Goal: Transaction & Acquisition: Purchase product/service

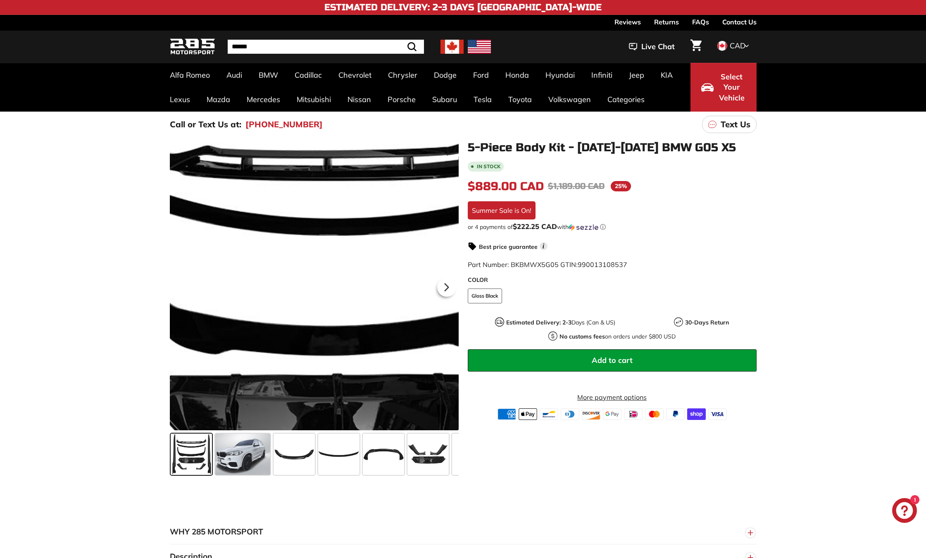
click at [295, 244] on div at bounding box center [314, 285] width 289 height 289
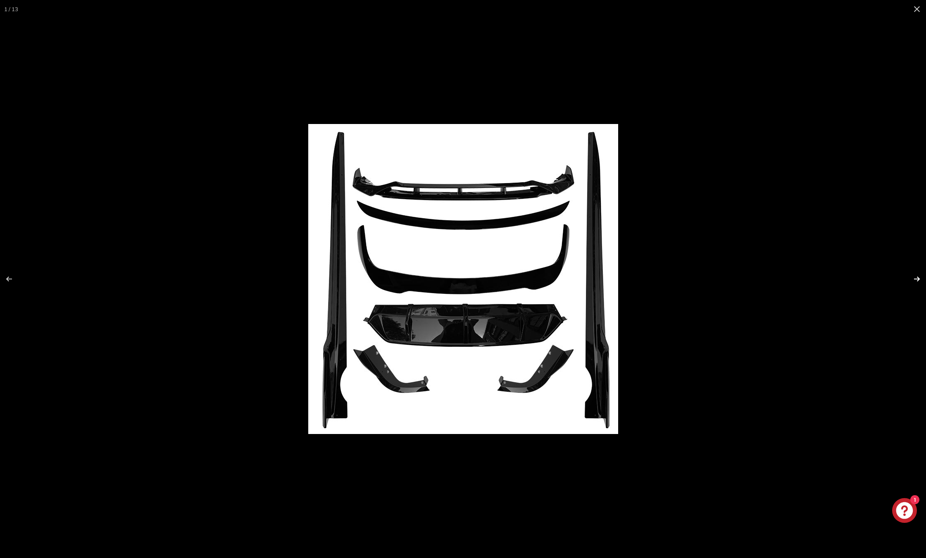
click at [914, 278] on button at bounding box center [911, 278] width 29 height 41
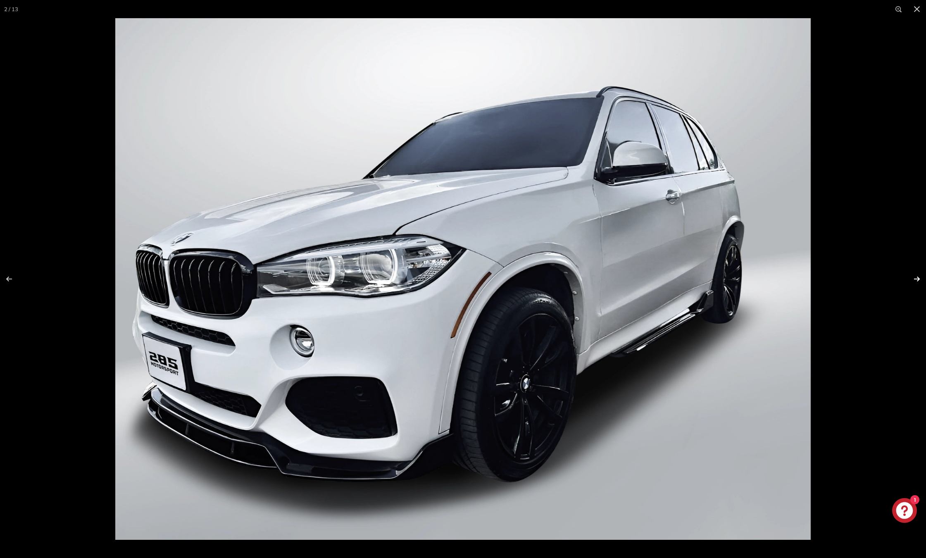
click at [921, 274] on button at bounding box center [911, 278] width 29 height 41
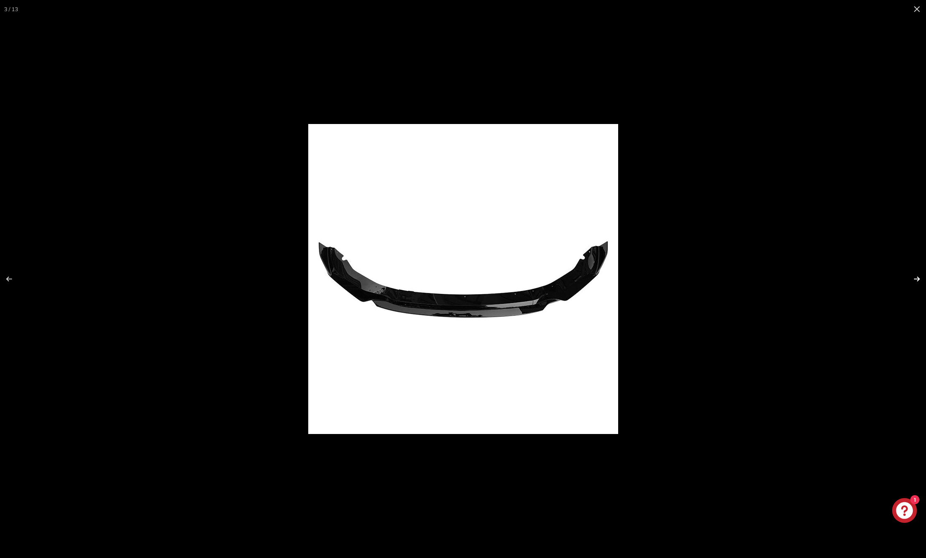
click at [921, 274] on button at bounding box center [911, 278] width 29 height 41
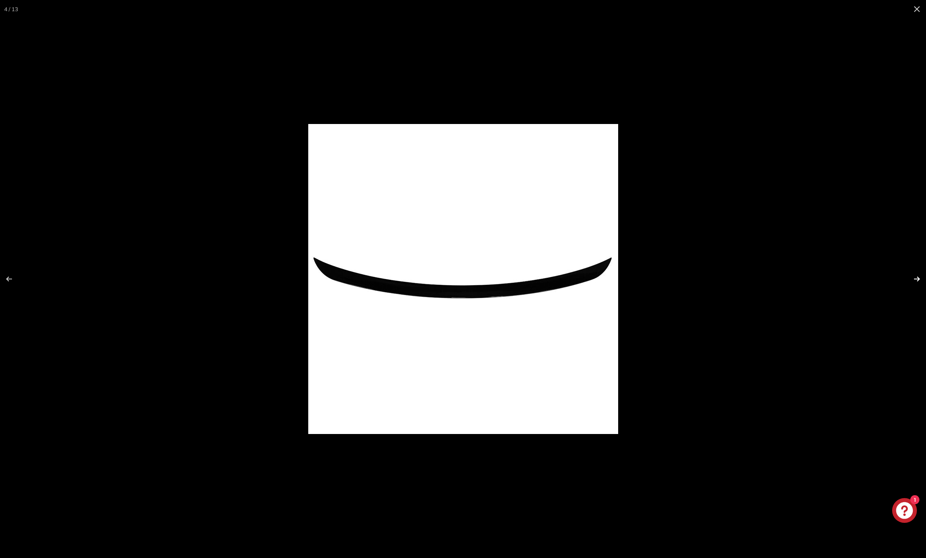
click at [921, 274] on button at bounding box center [911, 278] width 29 height 41
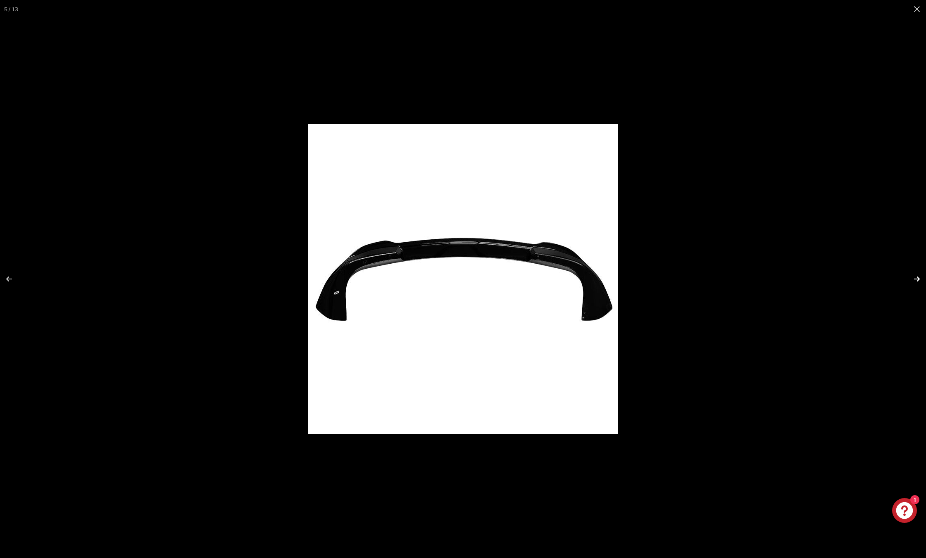
click at [921, 274] on button at bounding box center [911, 278] width 29 height 41
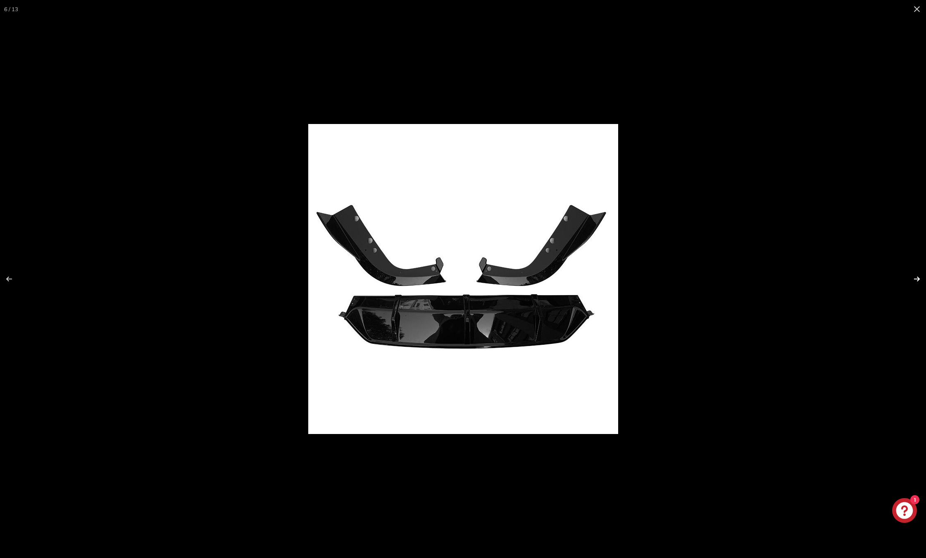
scroll to position [0, 114]
click at [921, 274] on button at bounding box center [911, 278] width 29 height 41
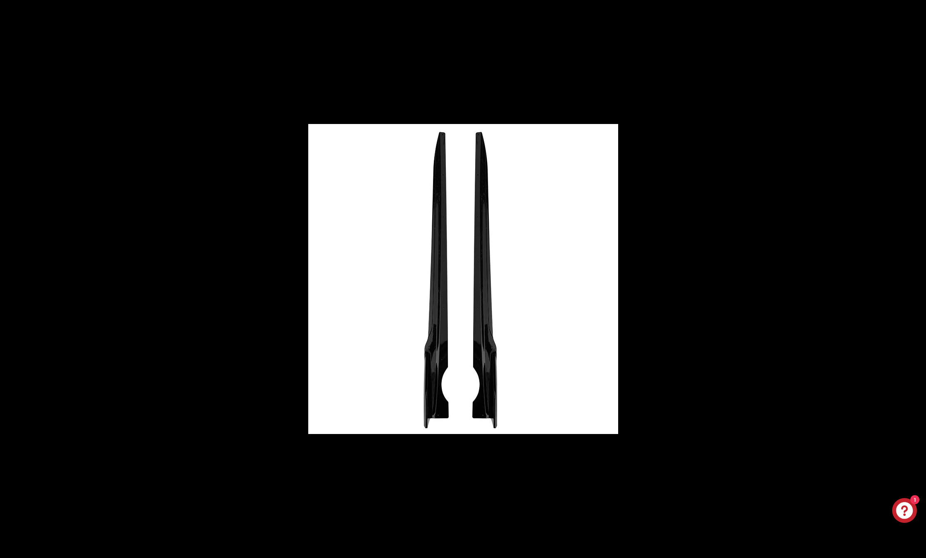
click at [921, 274] on button at bounding box center [911, 278] width 29 height 41
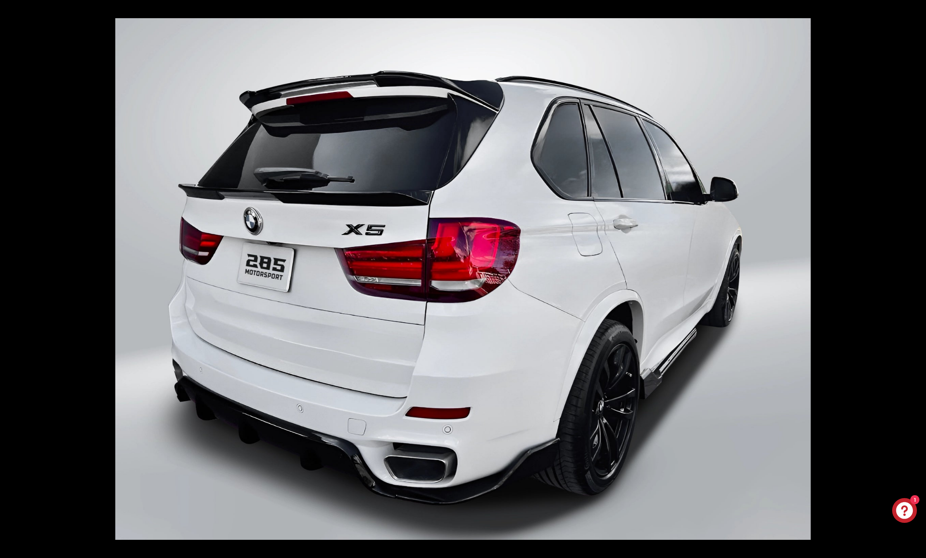
click at [921, 274] on button at bounding box center [911, 278] width 29 height 41
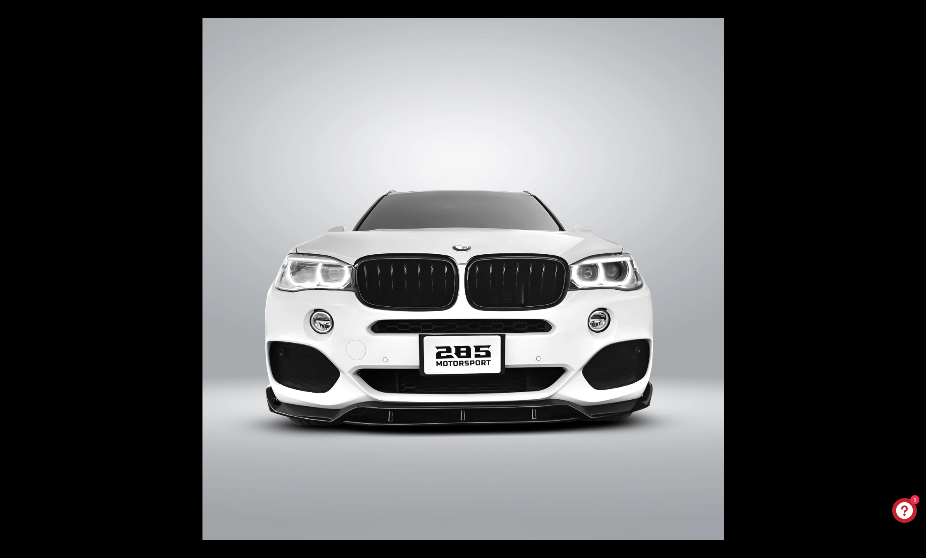
scroll to position [0, 261]
click at [921, 274] on button at bounding box center [911, 278] width 29 height 41
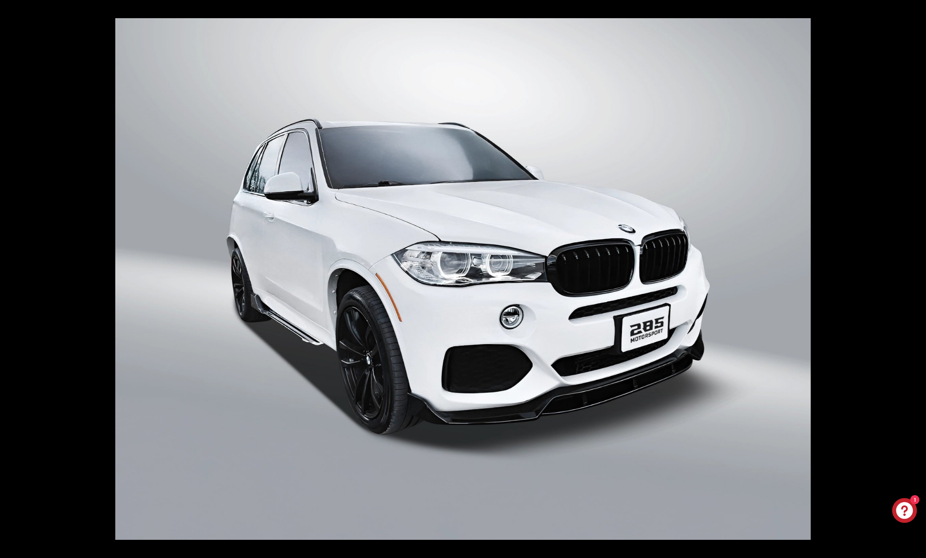
click at [921, 274] on button at bounding box center [911, 278] width 29 height 41
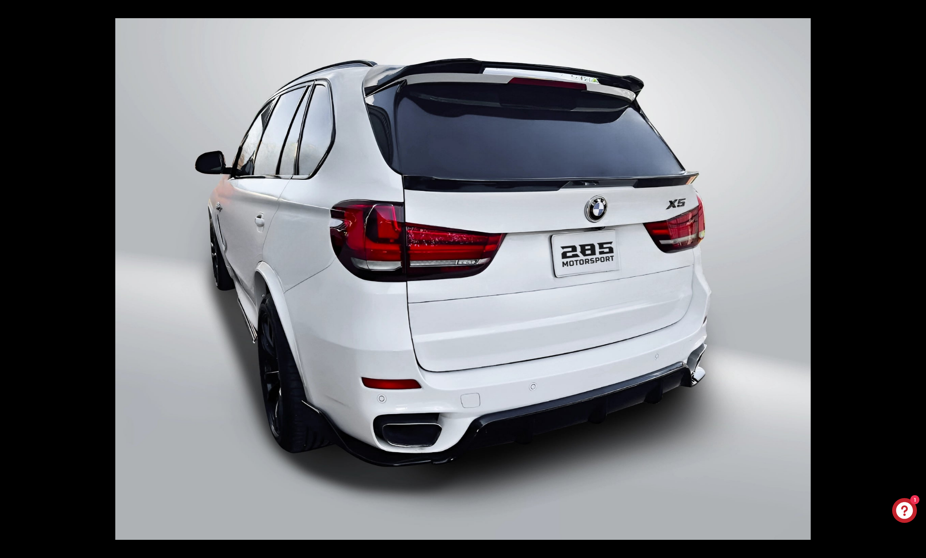
scroll to position [0, 359]
click at [921, 274] on button at bounding box center [911, 278] width 29 height 41
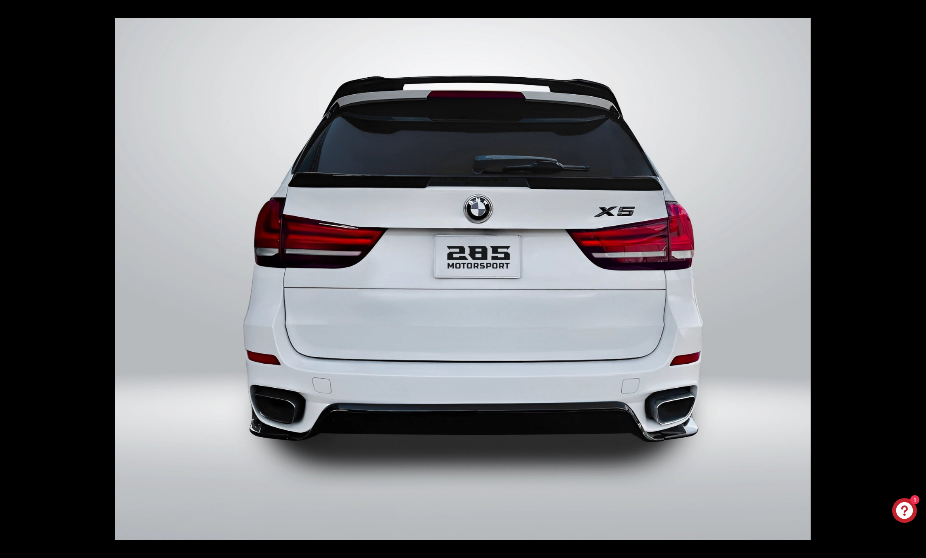
click at [921, 274] on button at bounding box center [911, 278] width 29 height 41
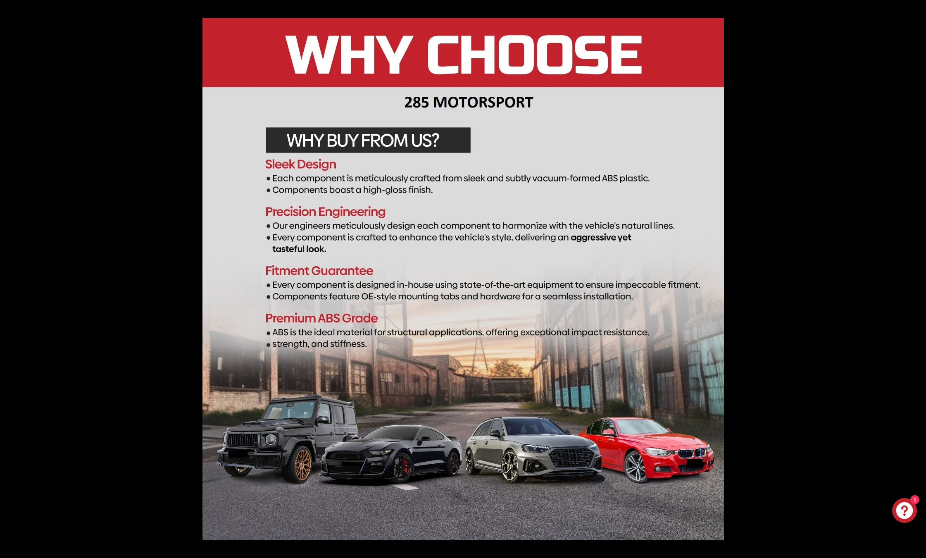
click at [921, 274] on button at bounding box center [911, 278] width 29 height 41
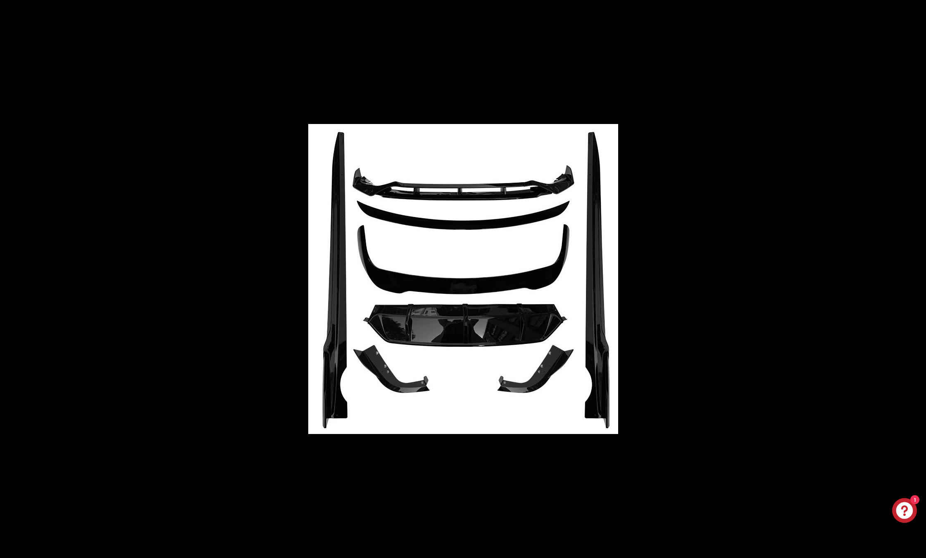
scroll to position [0, 0]
click at [916, 9] on button at bounding box center [916, 9] width 18 height 18
